Goal: Task Accomplishment & Management: Manage account settings

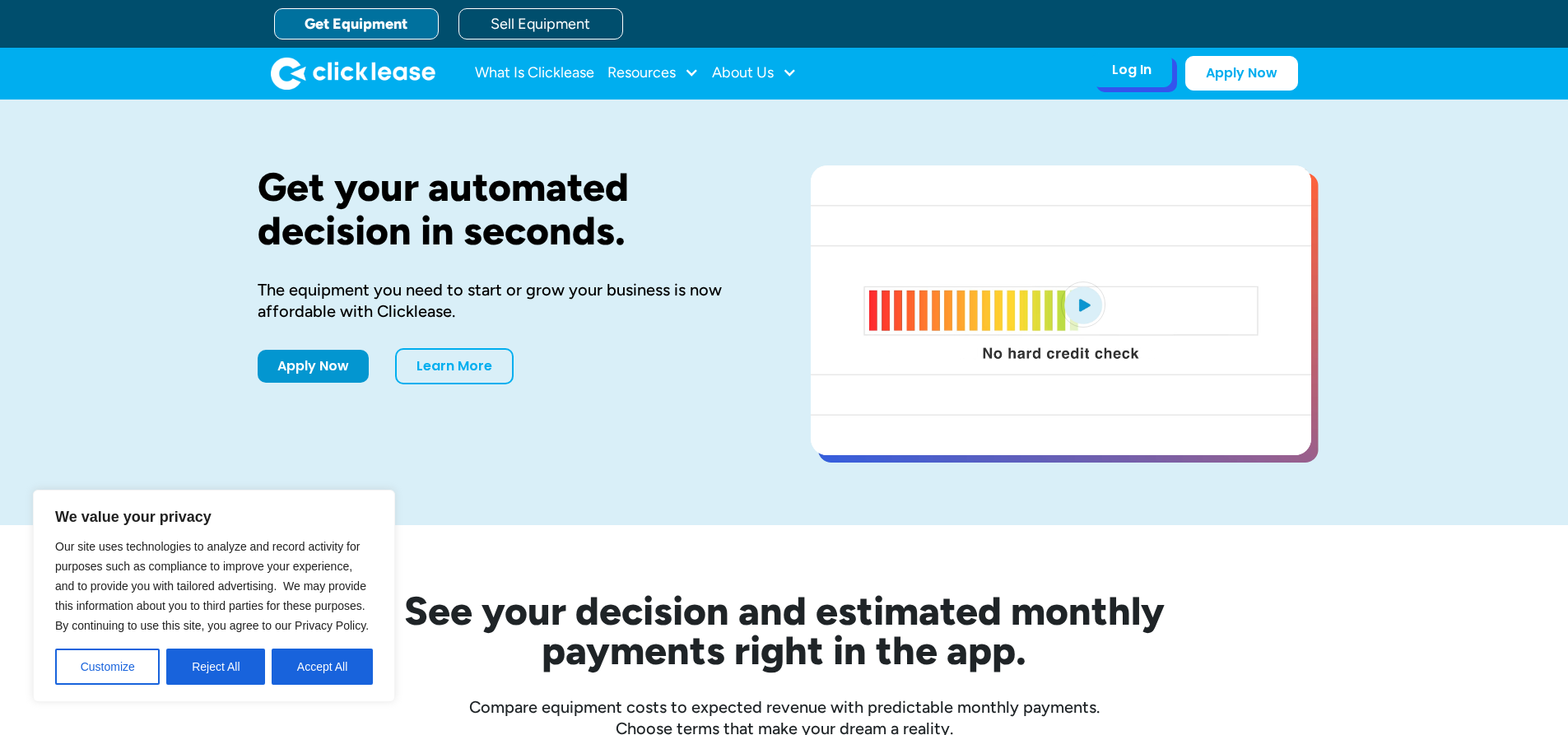
click at [1144, 81] on div "Log In Account login I use Clicklease to get my equipment Partner Portal I offe…" at bounding box center [1131, 70] width 81 height 34
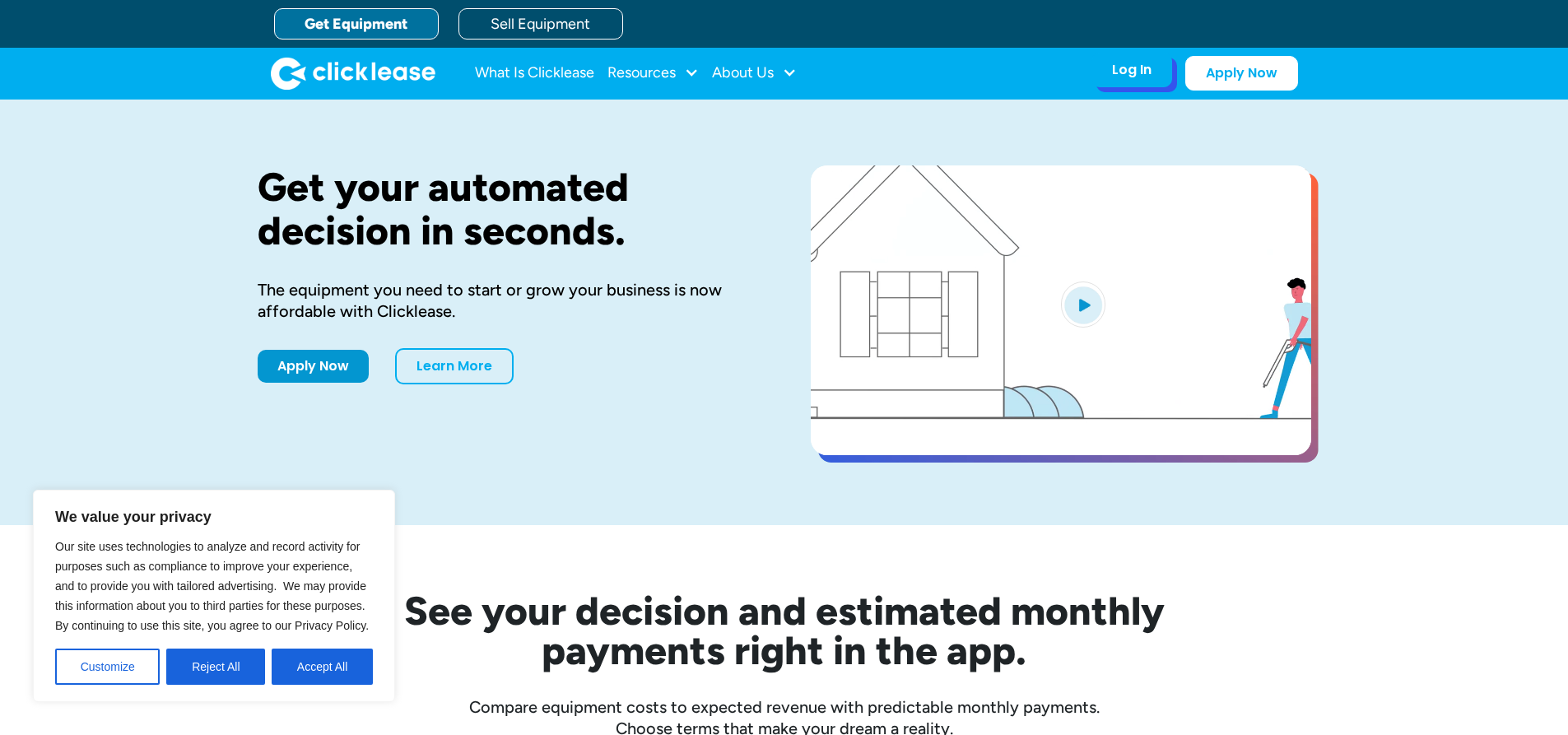
click at [1145, 74] on div "Log In" at bounding box center [1132, 70] width 40 height 16
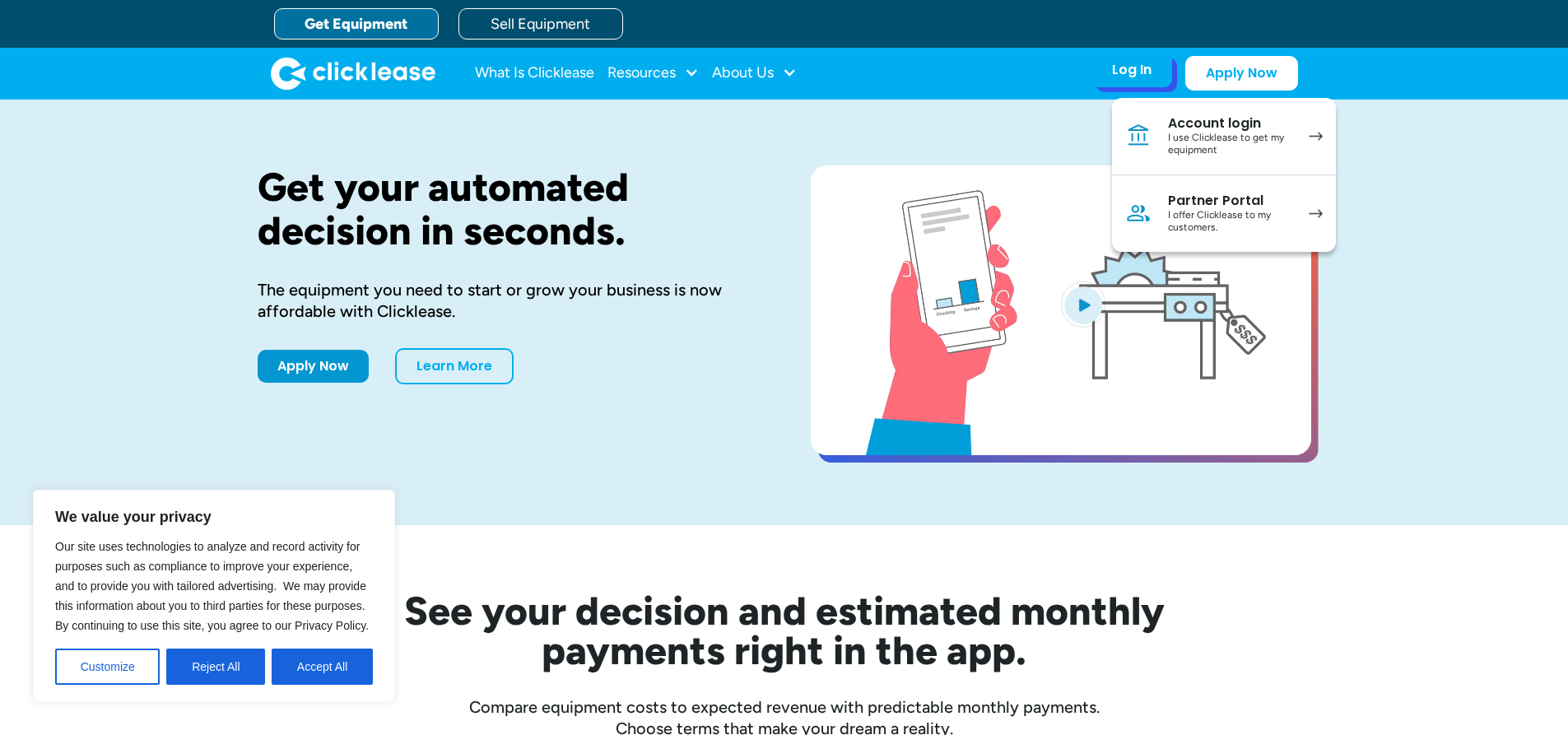
click at [1221, 129] on div "Account login" at bounding box center [1229, 123] width 124 height 16
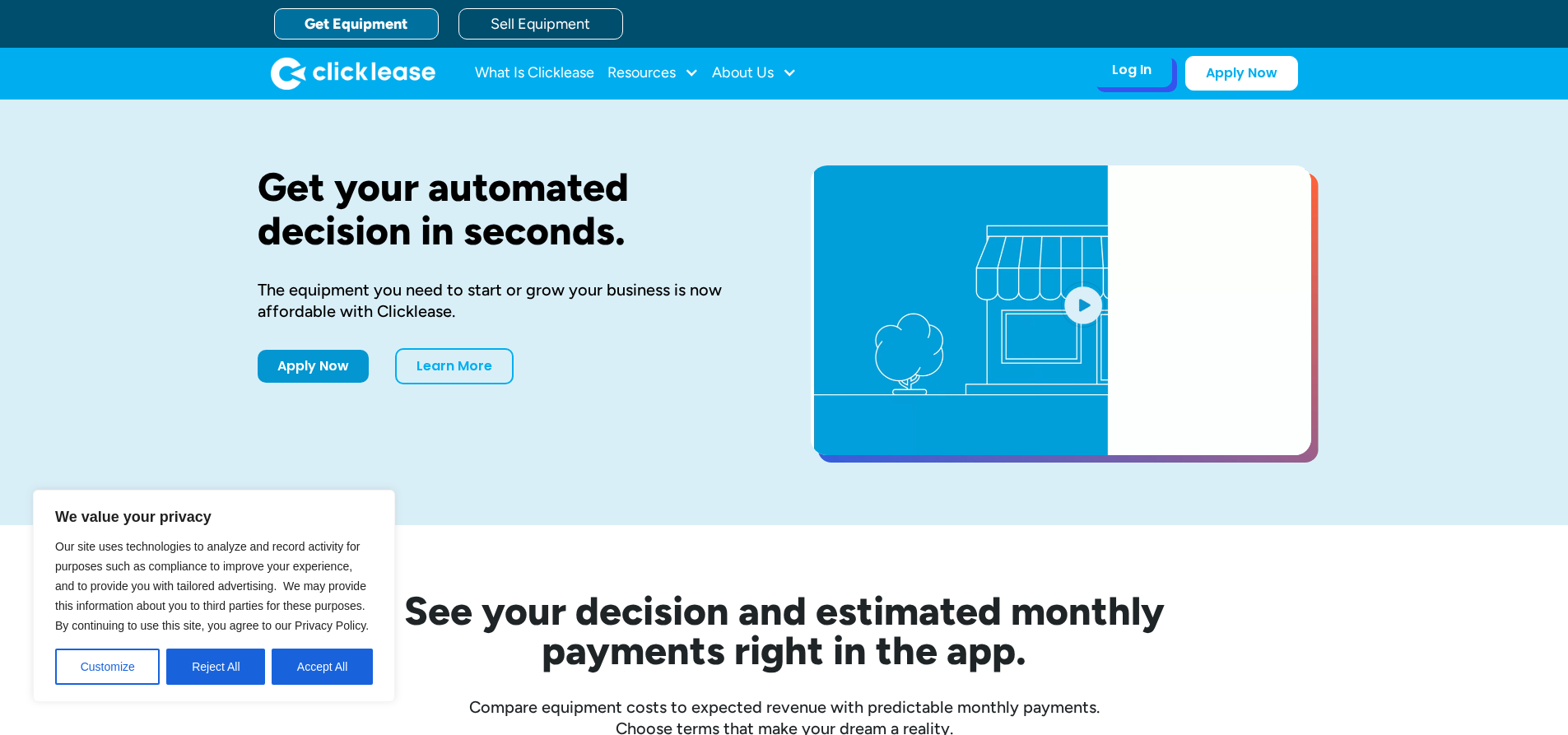
click at [1120, 68] on div "Log In" at bounding box center [1132, 70] width 40 height 16
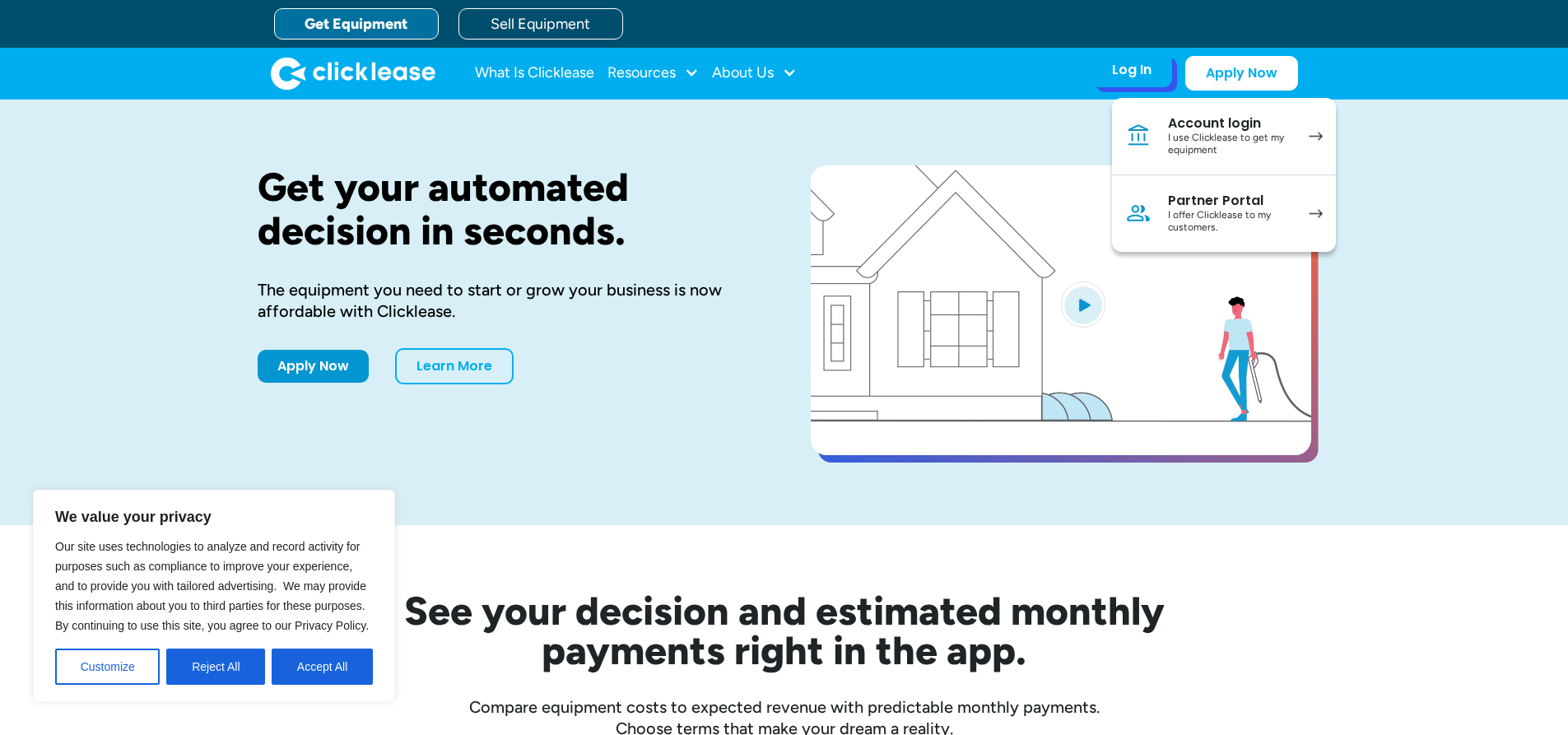
click at [1204, 134] on div "I use Clicklease to get my equipment" at bounding box center [1229, 144] width 124 height 25
